Goal: Transaction & Acquisition: Purchase product/service

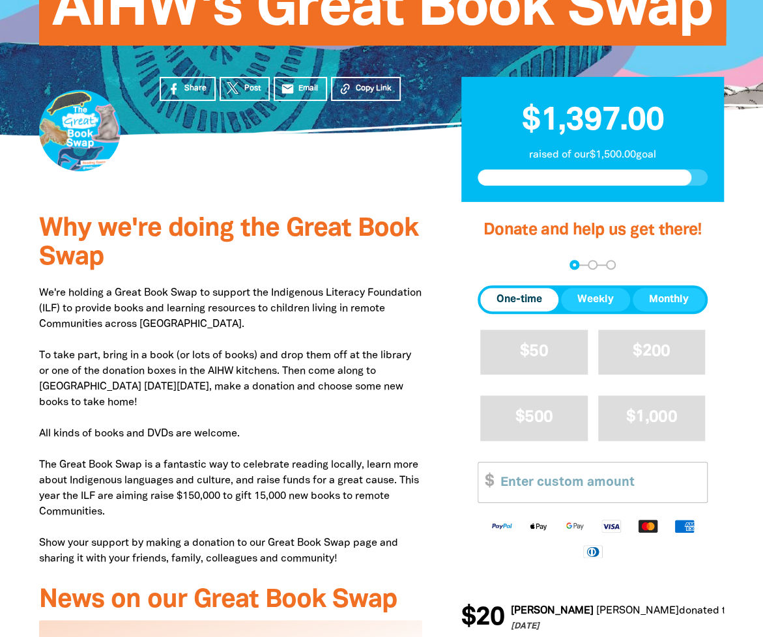
scroll to position [261, 0]
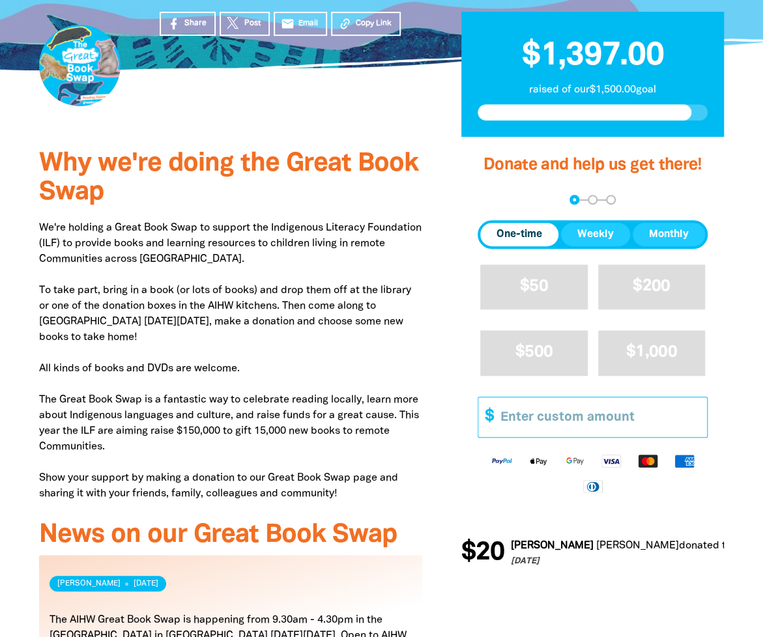
click at [524, 415] on input "Other Amount" at bounding box center [599, 417] width 216 height 40
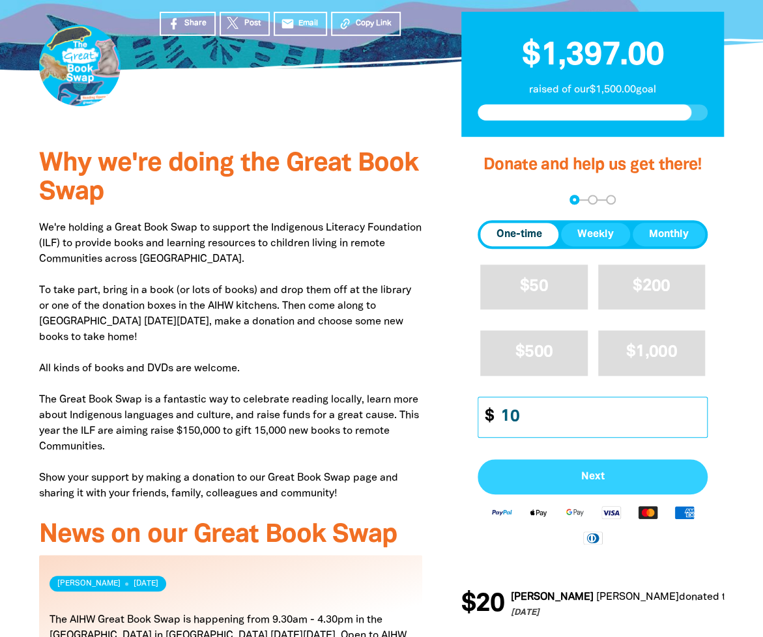
type input "10"
click at [585, 472] on span "Next" at bounding box center [592, 477] width 201 height 10
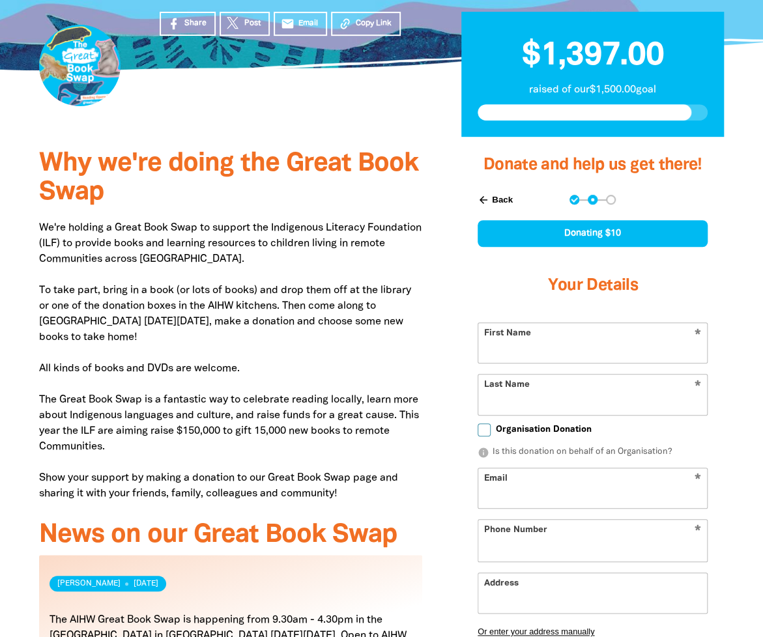
select select "AU"
click at [573, 346] on input "First Name" at bounding box center [592, 343] width 229 height 40
type input "[PERSON_NAME]"
click at [555, 389] on input "Last Name" at bounding box center [592, 395] width 229 height 40
type input "[PERSON_NAME]"
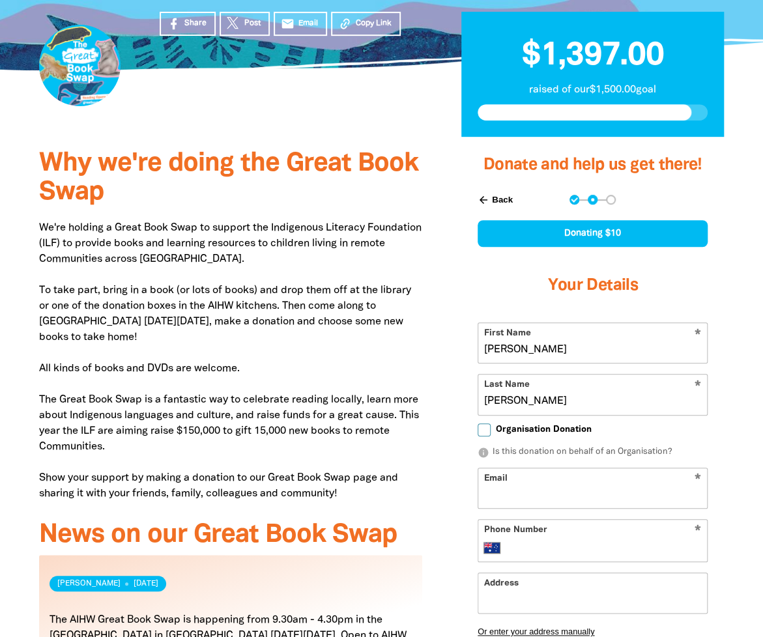
click at [522, 487] on input "Email" at bounding box center [592, 488] width 229 height 40
click at [570, 496] on input "[PERSON_NAME][EMAIL_ADDRESS][PERSON_NAME][DOMAIN_NAME]" at bounding box center [592, 488] width 229 height 40
drag, startPoint x: 649, startPoint y: 496, endPoint x: 593, endPoint y: 498, distance: 56.1
click at [593, 498] on input "[PERSON_NAME][EMAIL_ADDRESS][DOMAIN_NAME]" at bounding box center [592, 488] width 229 height 40
type input "[PERSON_NAME][EMAIL_ADDRESS][DOMAIN_NAME]"
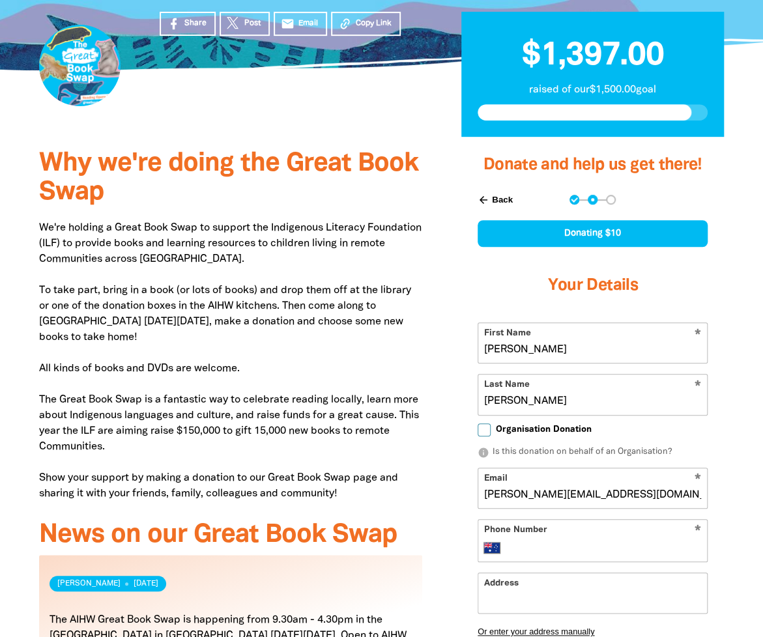
click at [553, 548] on input "Phone Number" at bounding box center [606, 548] width 192 height 16
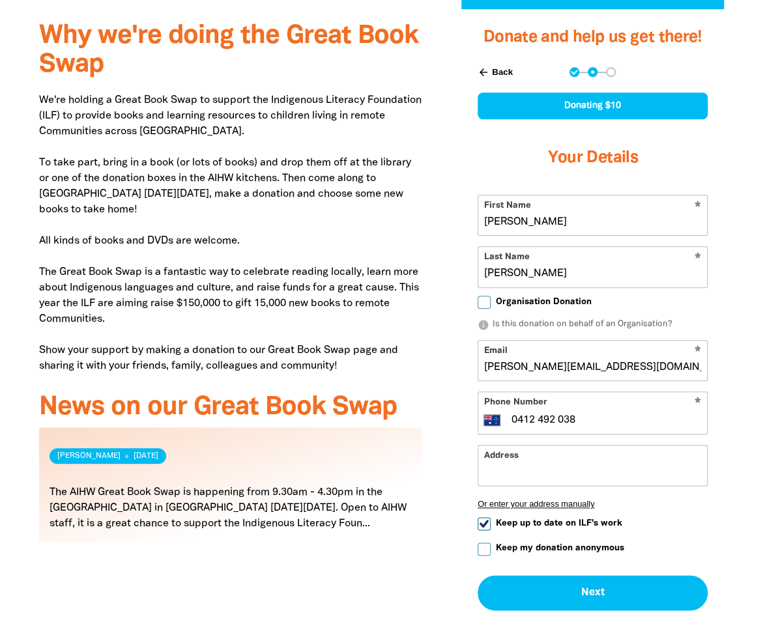
scroll to position [391, 0]
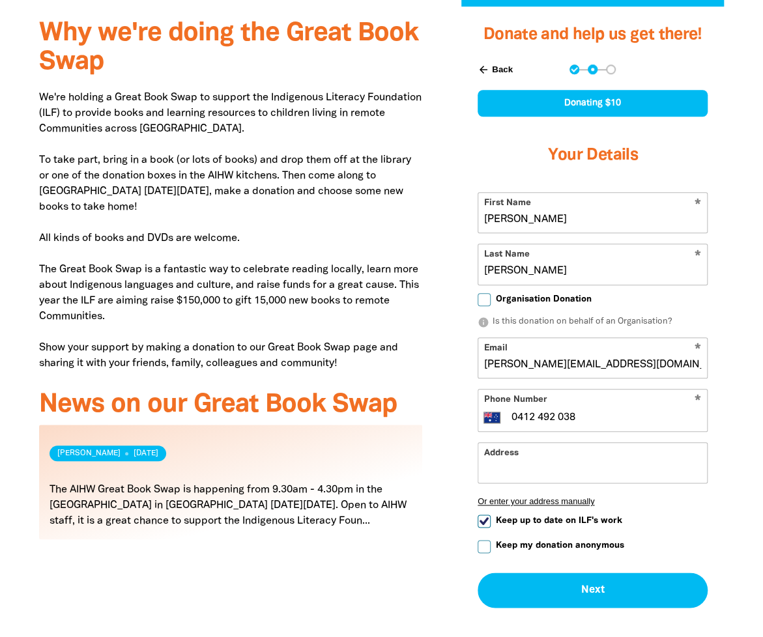
type input "0412 492 038"
click at [483, 519] on input "Keep up to date on ILF's work" at bounding box center [483, 521] width 13 height 13
checkbox input "false"
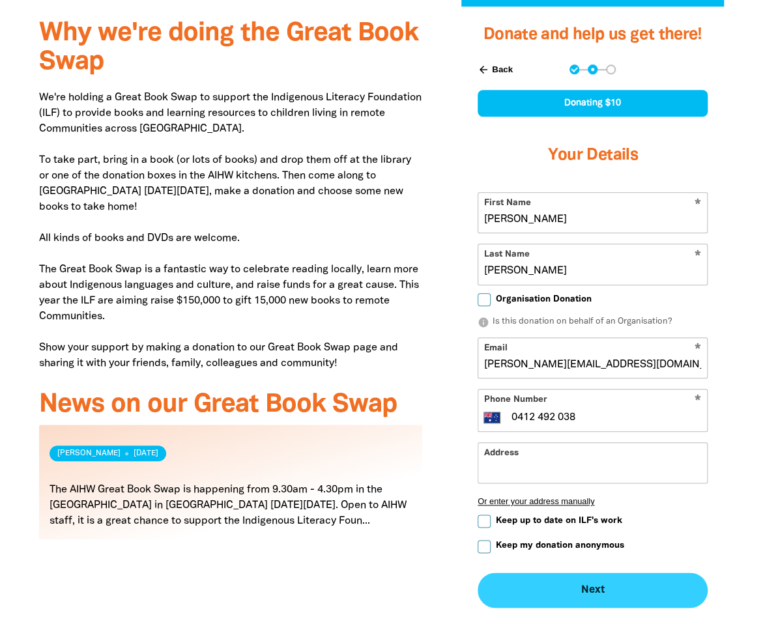
click at [588, 590] on button "Next chevron_right" at bounding box center [592, 590] width 230 height 35
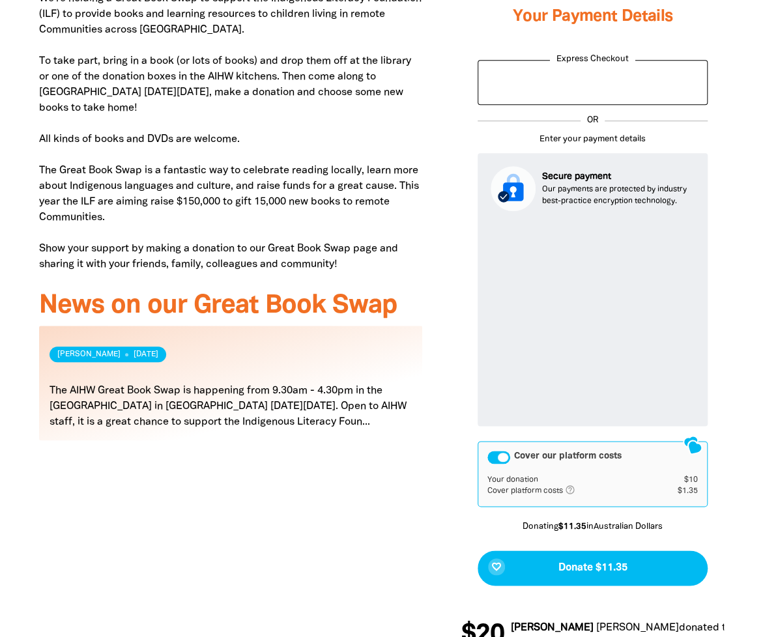
scroll to position [521, 0]
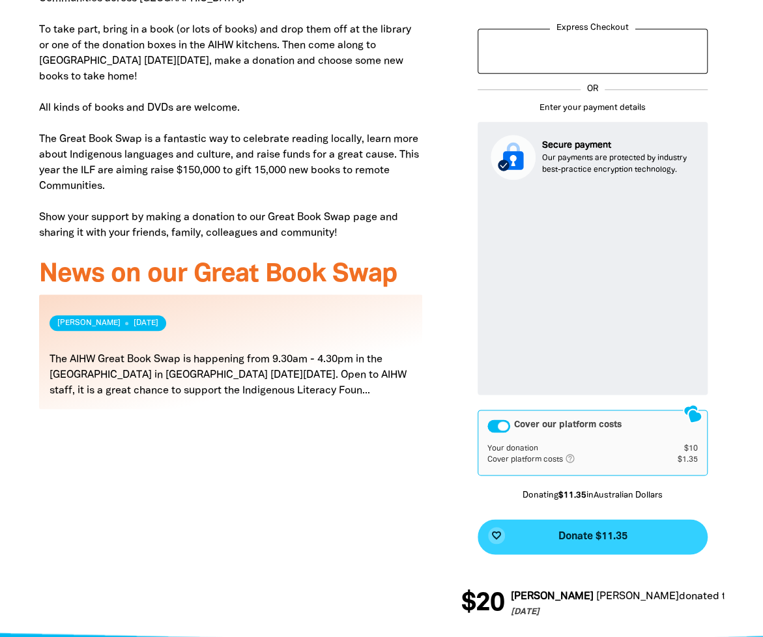
click at [586, 536] on span "Donate $11.35" at bounding box center [592, 537] width 69 height 10
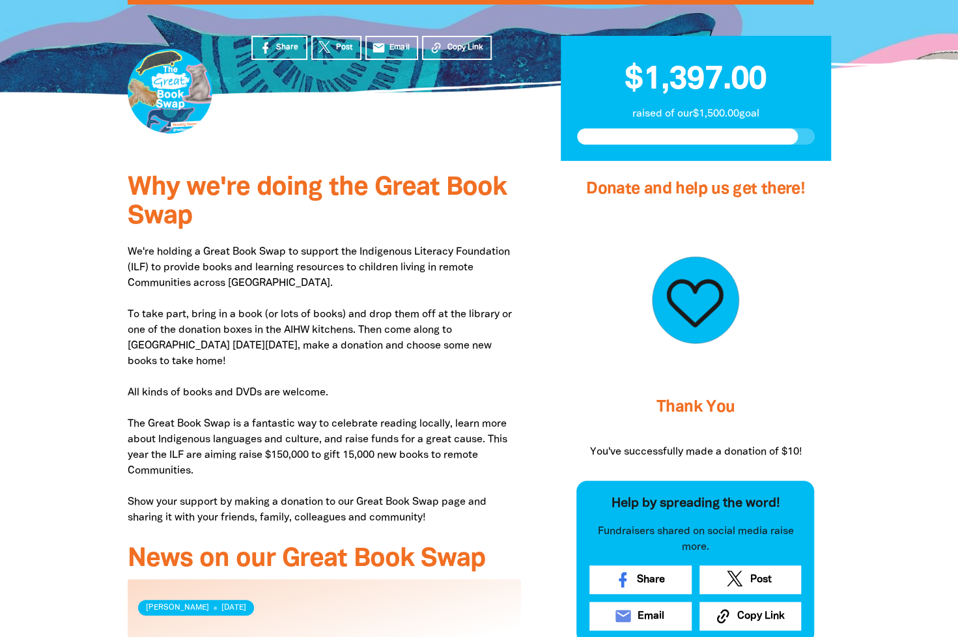
scroll to position [224, 0]
